Goal: Navigation & Orientation: Find specific page/section

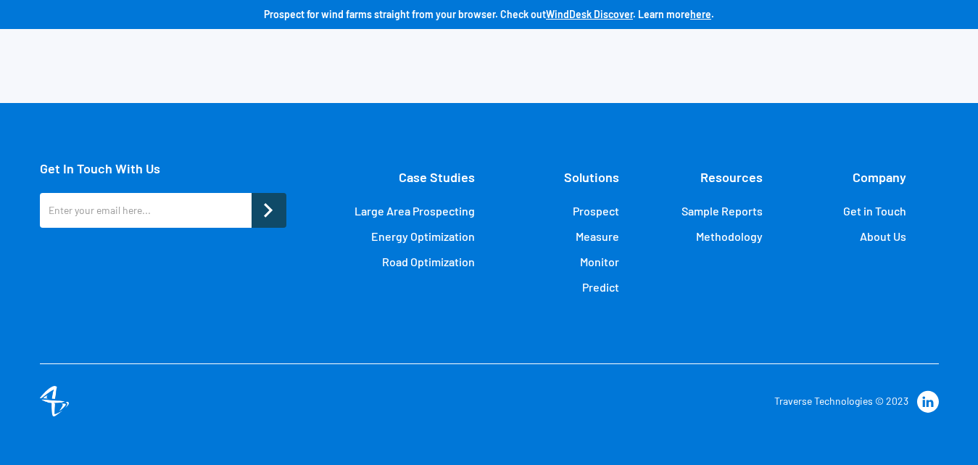
scroll to position [3552, 0]
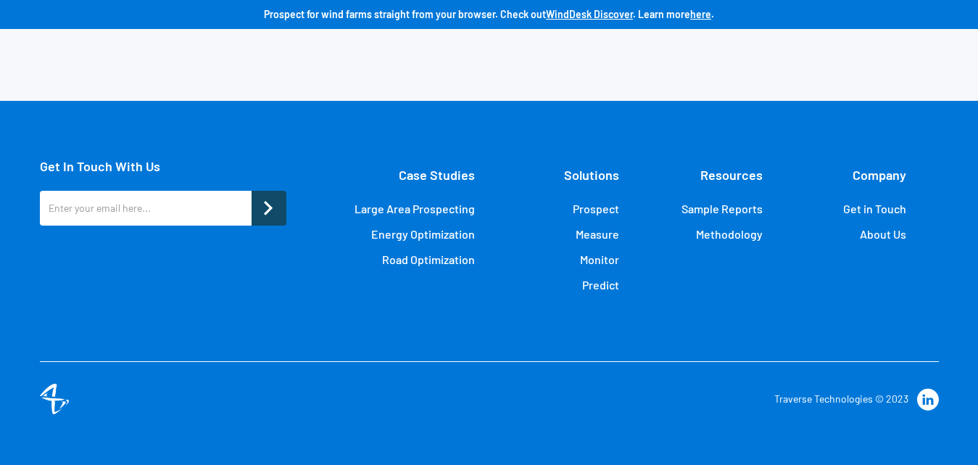
click at [884, 239] on link "About Us" at bounding box center [883, 234] width 46 height 14
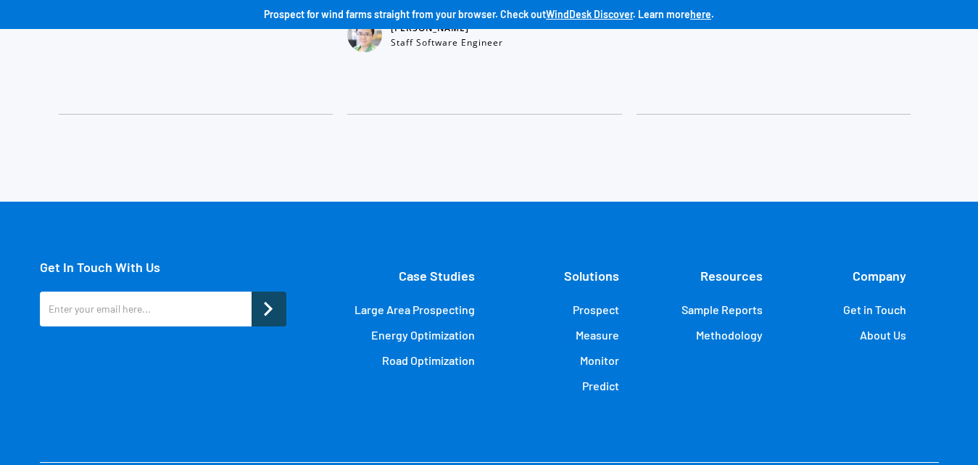
scroll to position [3407, 0]
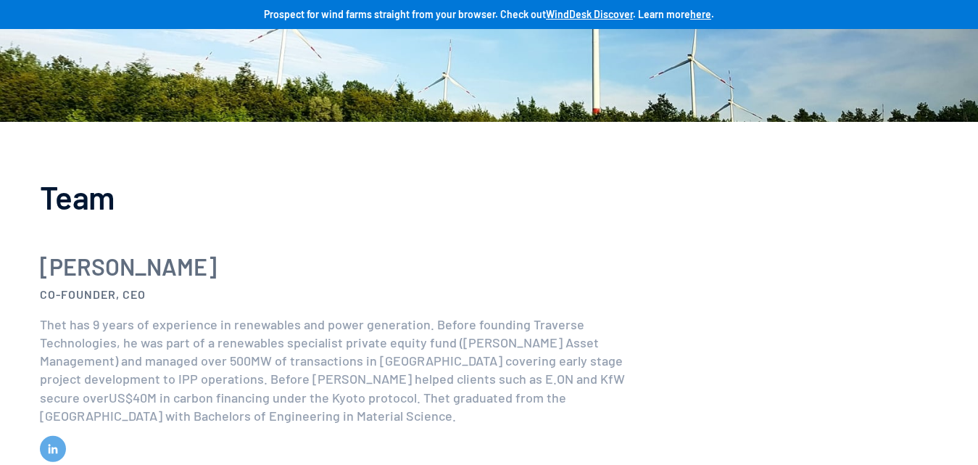
scroll to position [725, 0]
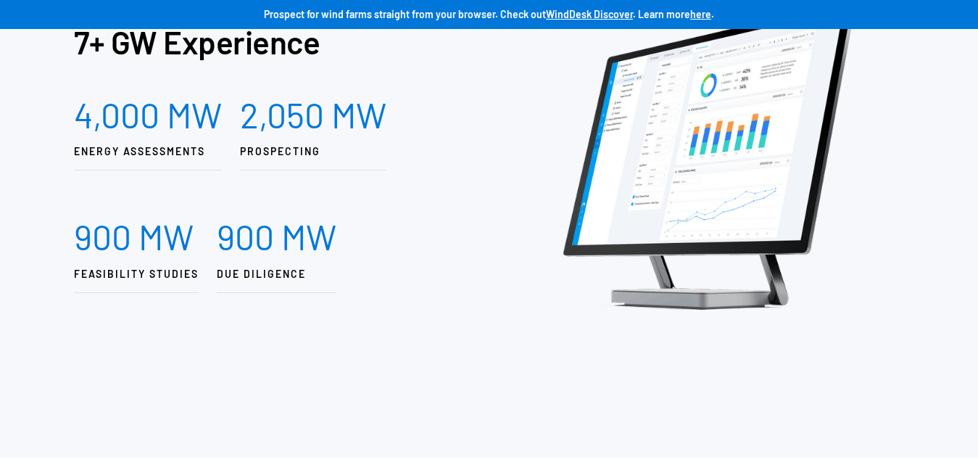
scroll to position [725, 0]
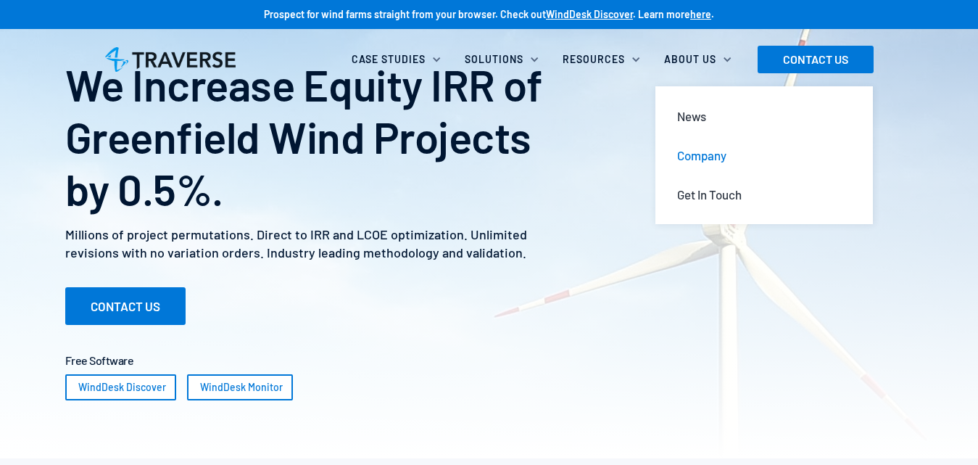
click at [702, 155] on div "Company" at bounding box center [701, 155] width 49 height 16
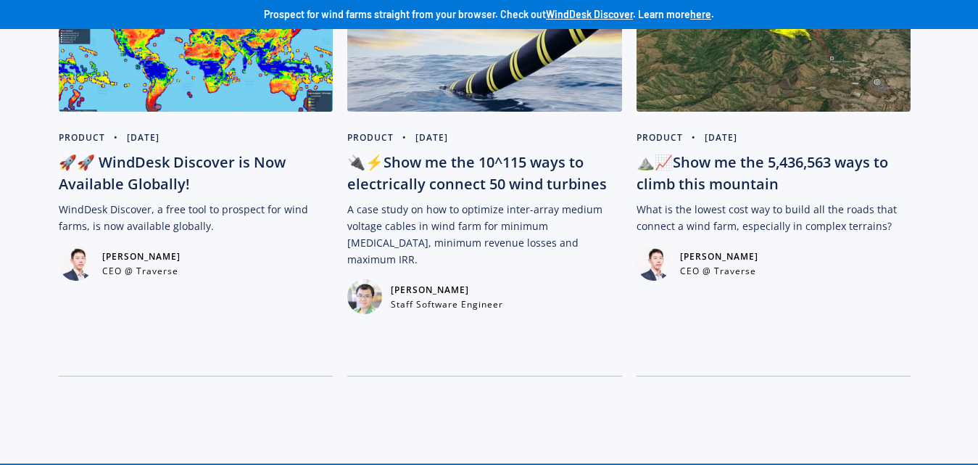
scroll to position [3480, 0]
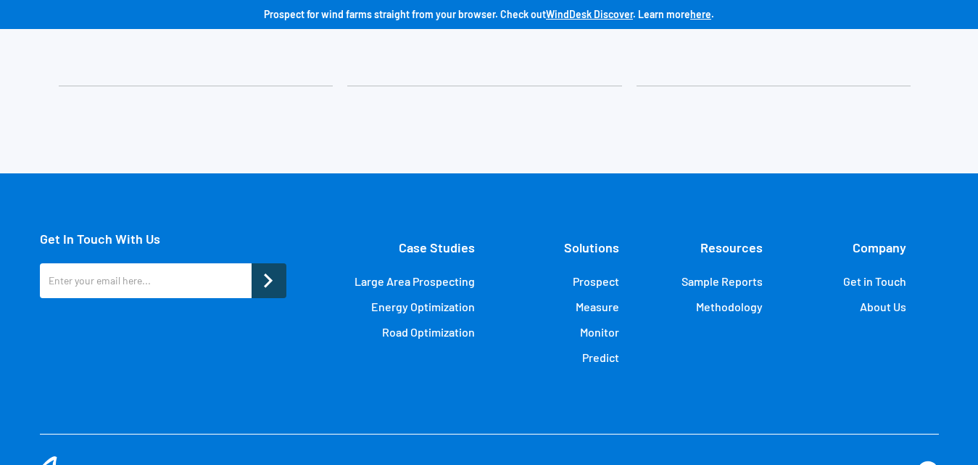
click at [416, 305] on link "Energy Optimization" at bounding box center [423, 306] width 104 height 14
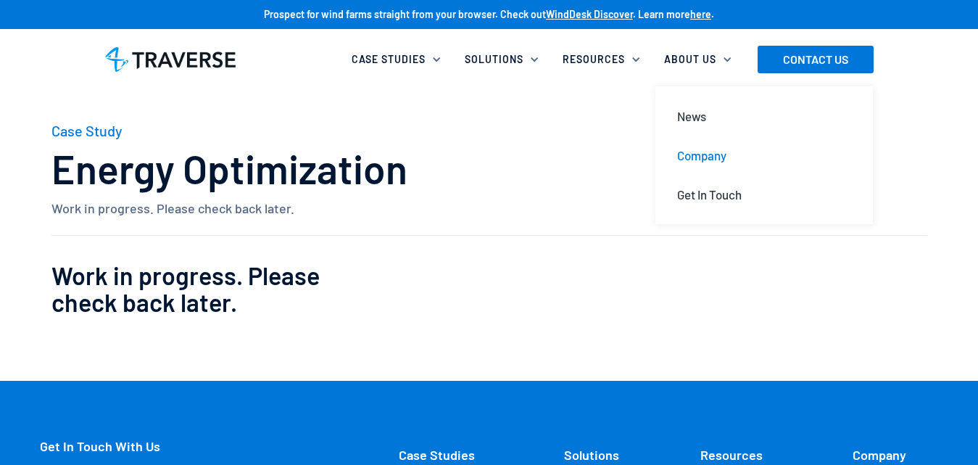
click at [698, 154] on div "Company" at bounding box center [701, 155] width 49 height 16
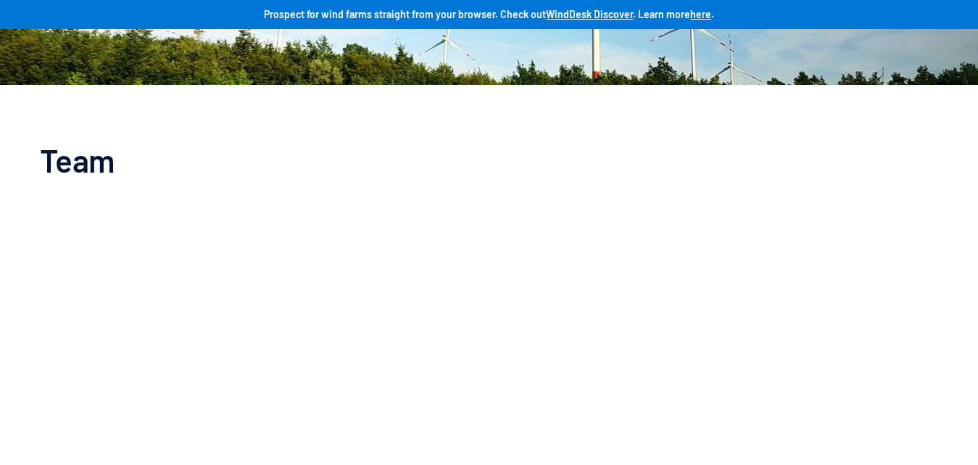
scroll to position [725, 0]
